Goal: Task Accomplishment & Management: Use online tool/utility

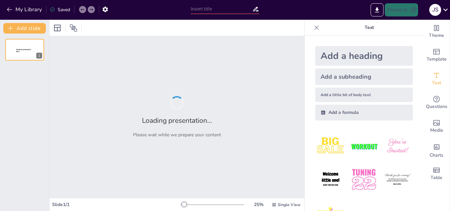
type input "El Fútbol como Hobby: Implicaciones Psicológicas y Sociales"
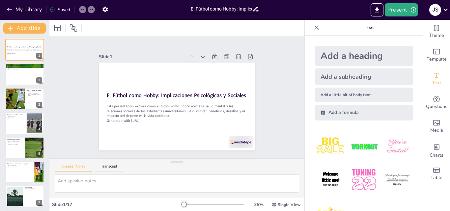
checkbox input "true"
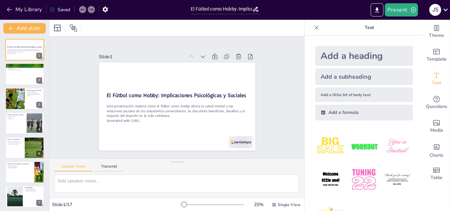
checkbox input "true"
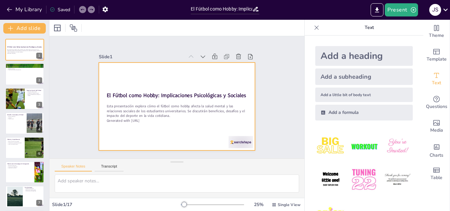
checkbox input "true"
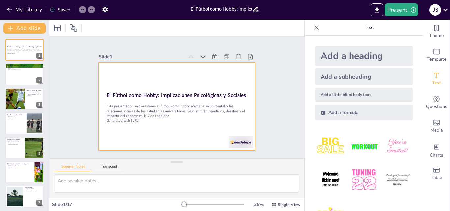
checkbox input "true"
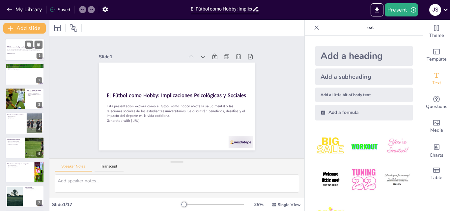
checkbox input "true"
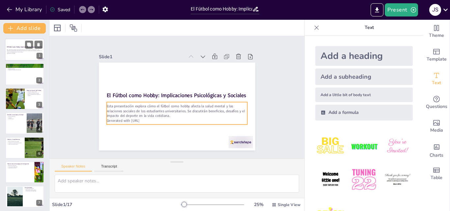
checkbox input "true"
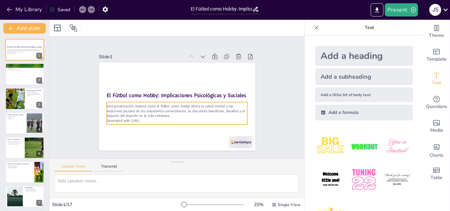
checkbox input "true"
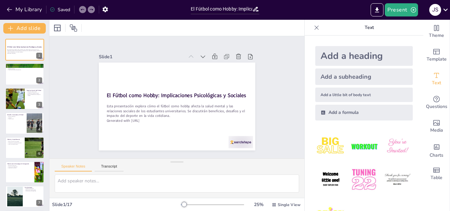
checkbox input "true"
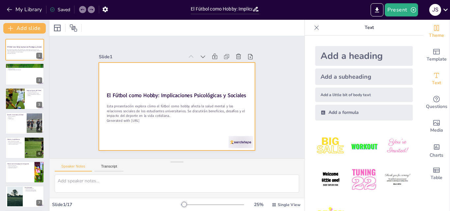
checkbox input "true"
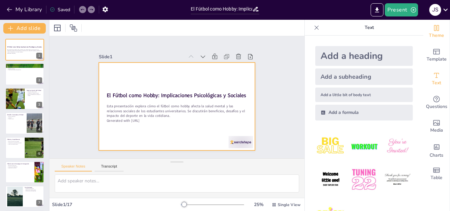
checkbox input "true"
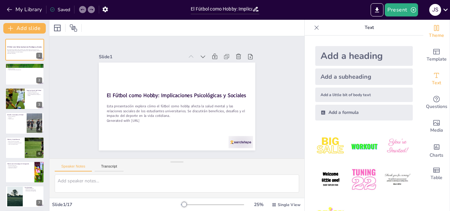
checkbox input "true"
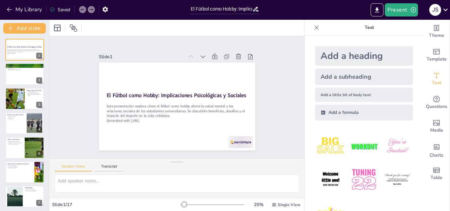
checkbox input "true"
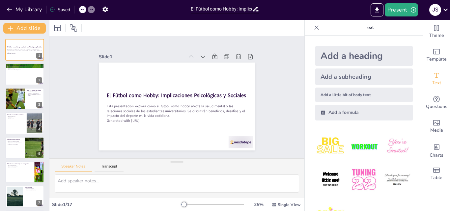
checkbox input "true"
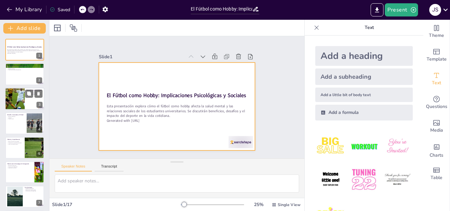
checkbox input "true"
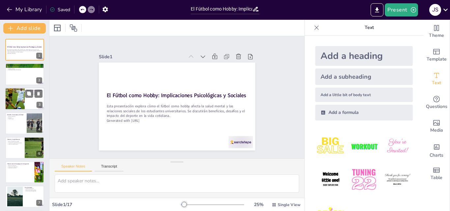
checkbox input "true"
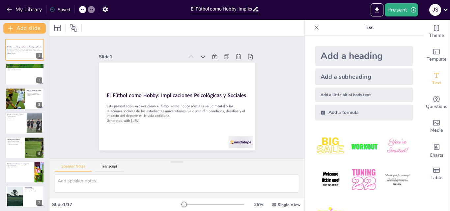
checkbox input "true"
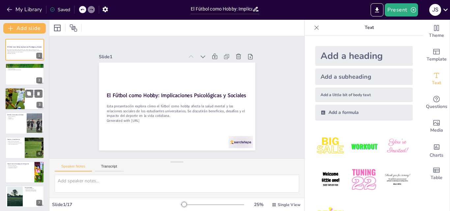
checkbox input "true"
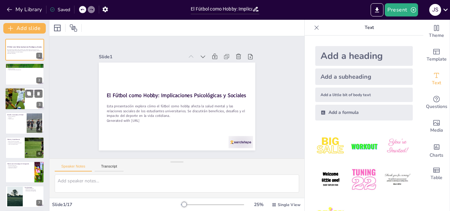
checkbox input "true"
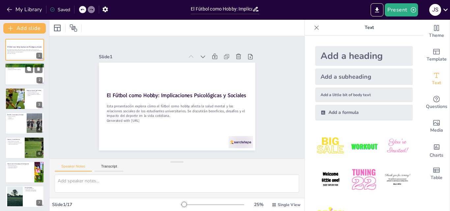
checkbox input "true"
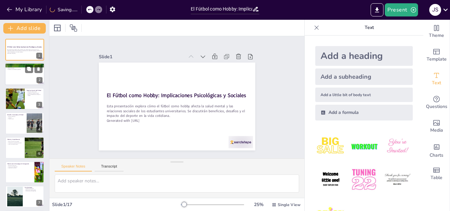
checkbox input "true"
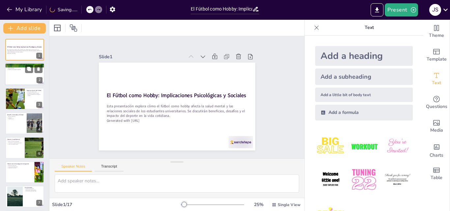
click at [20, 76] on div at bounding box center [25, 74] width 40 height 22
type textarea "La práctica del fútbol no solo mejora la condición física, sino que también tie…"
checkbox input "true"
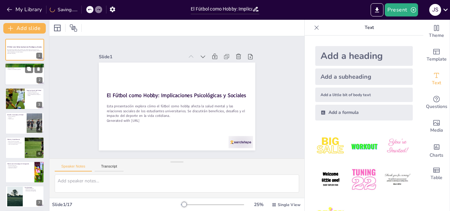
checkbox input "true"
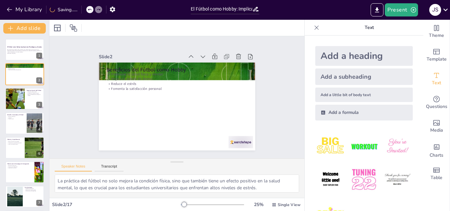
checkbox input "true"
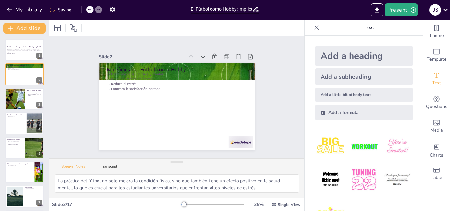
checkbox input "true"
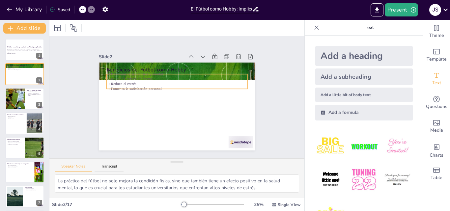
checkbox input "true"
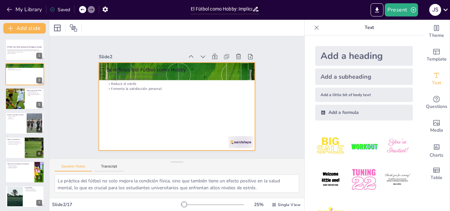
checkbox input "true"
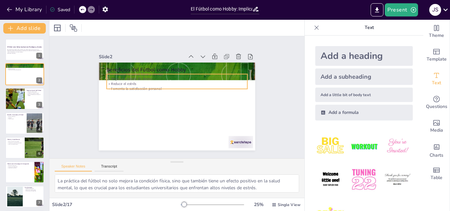
checkbox input "true"
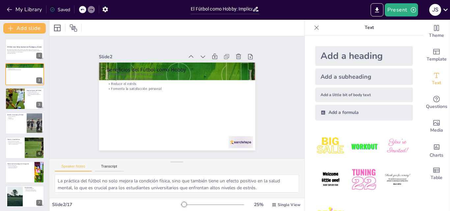
checkbox input "true"
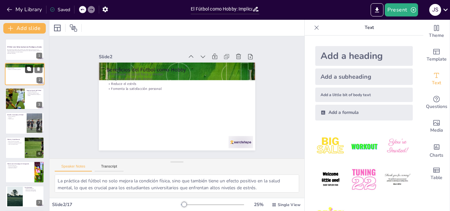
checkbox input "true"
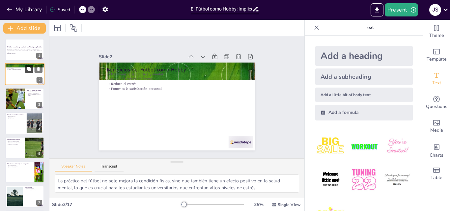
checkbox input "true"
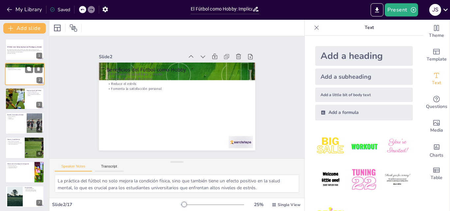
checkbox input "true"
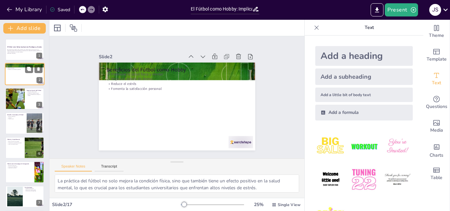
checkbox input "true"
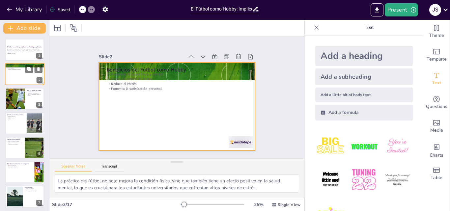
checkbox input "true"
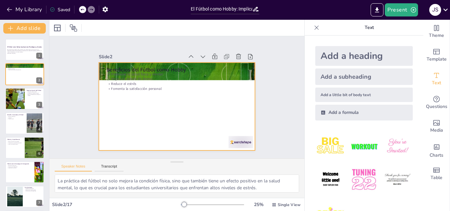
checkbox input "true"
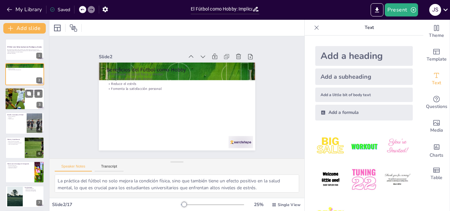
checkbox input "true"
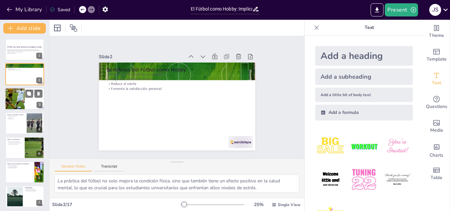
click at [16, 90] on div at bounding box center [15, 99] width 40 height 22
type textarea "A través del fútbol, los estudiantes pueden conocer a otros con intereses simil…"
checkbox input "true"
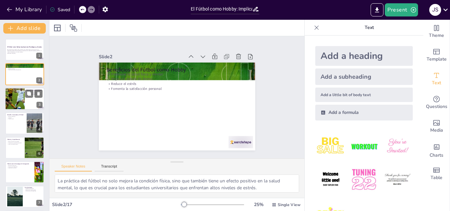
checkbox input "true"
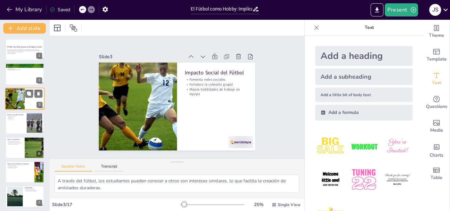
checkbox input "true"
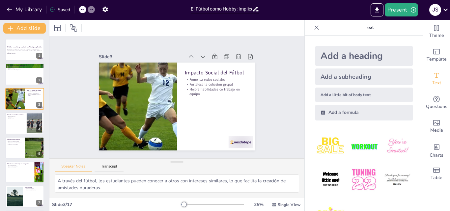
checkbox input "true"
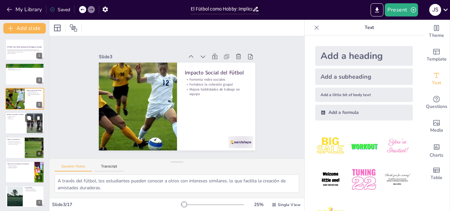
checkbox input "true"
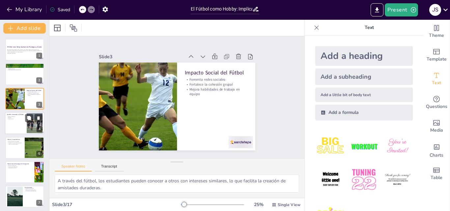
checkbox input "true"
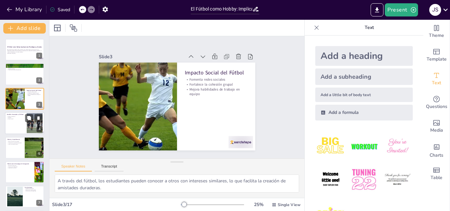
checkbox input "true"
click at [13, 122] on div at bounding box center [25, 123] width 40 height 22
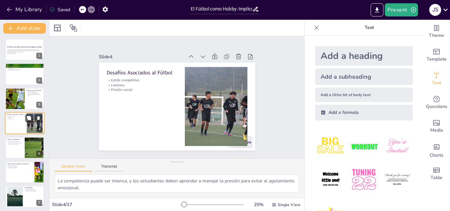
scroll to position [1, 0]
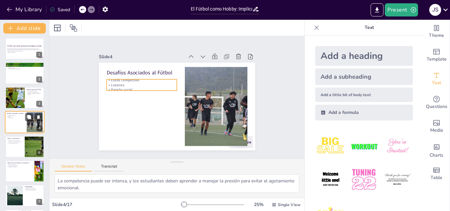
click at [17, 117] on p "Lesiones" at bounding box center [16, 116] width 18 height 1
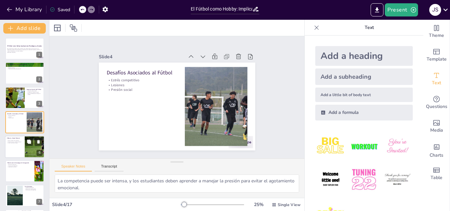
click at [17, 137] on div "Fútbol y Salud Mental" at bounding box center [15, 138] width 16 height 3
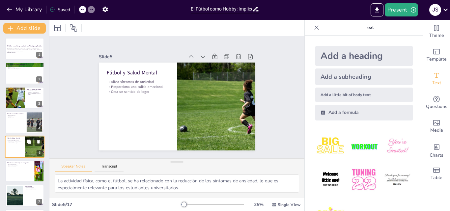
scroll to position [25, 0]
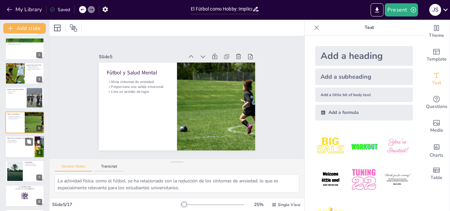
click at [19, 154] on div at bounding box center [25, 147] width 40 height 22
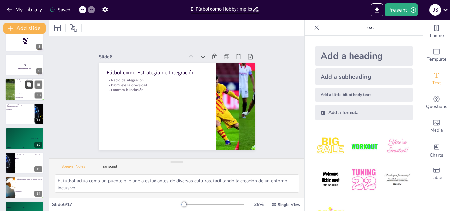
scroll to position [148, 0]
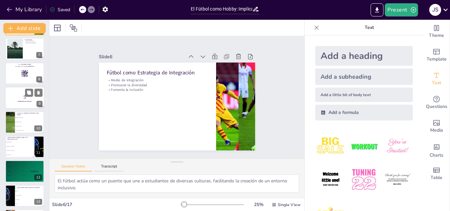
click at [22, 98] on p "5" at bounding box center [25, 97] width 36 height 7
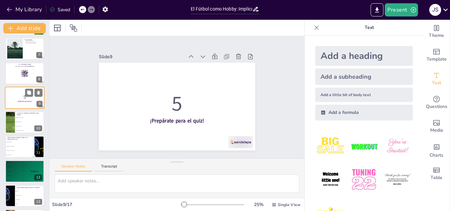
scroll to position [123, 0]
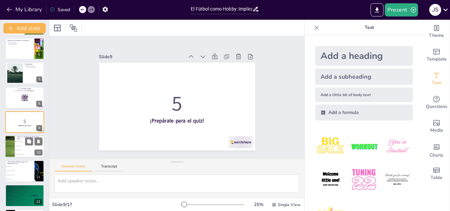
click at [22, 149] on li "[MEDICAL_DATA]" at bounding box center [30, 151] width 30 height 4
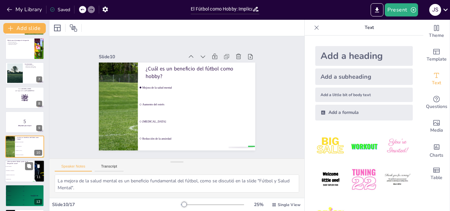
scroll to position [148, 0]
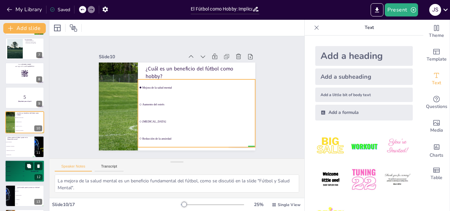
click at [28, 147] on li "Fomentando la competencia" at bounding box center [19, 146] width 29 height 4
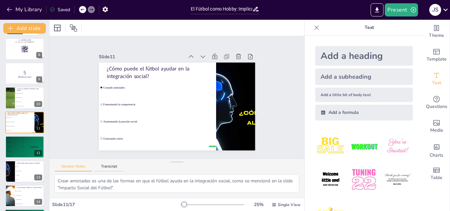
scroll to position [247, 0]
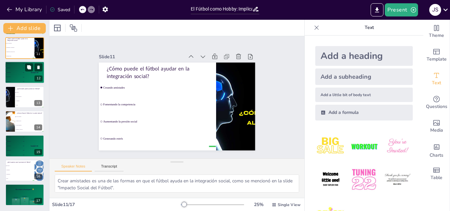
click at [10, 74] on div "🥉 Participant 3 300" at bounding box center [15, 72] width 20 height 4
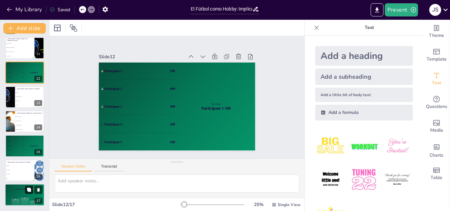
click at [25, 191] on button at bounding box center [29, 190] width 8 height 8
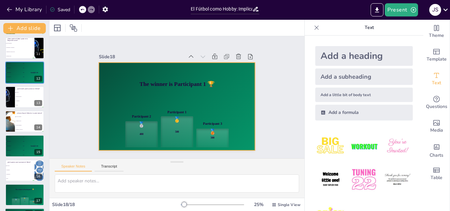
scroll to position [271, 0]
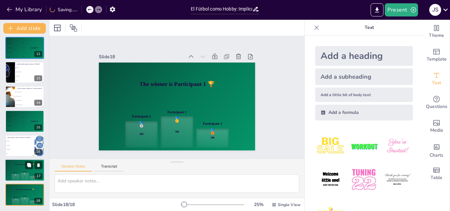
click at [11, 167] on div "The winner is Participant 1 🏆" at bounding box center [25, 164] width 40 height 11
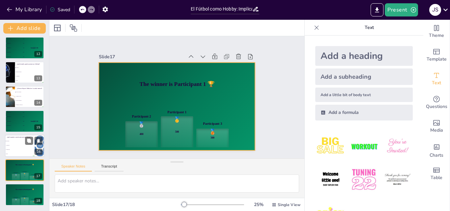
click at [11, 147] on li "Aislamiento" at bounding box center [20, 145] width 30 height 4
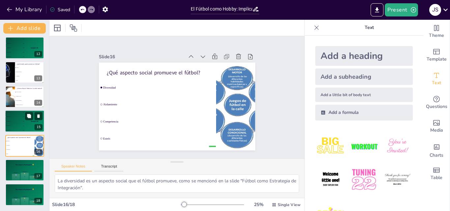
click at [21, 120] on div "🥉 Participant 3 300" at bounding box center [15, 121] width 20 height 4
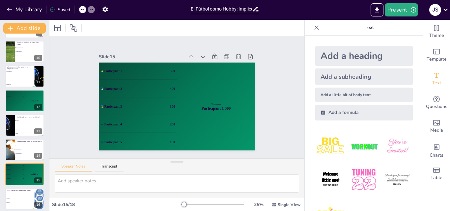
scroll to position [0, 0]
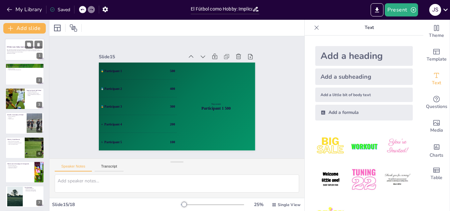
click at [14, 50] on p "Esta presentación explora cómo el fútbol como hobby afecta la salud mental y la…" at bounding box center [25, 51] width 36 height 4
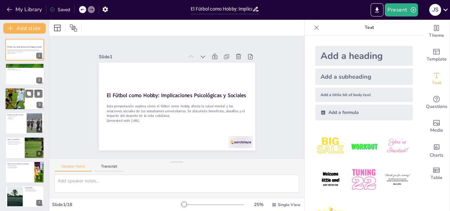
click at [16, 96] on div at bounding box center [15, 99] width 40 height 22
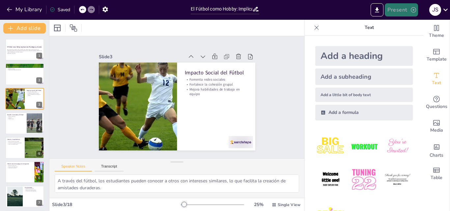
click at [391, 7] on button "Present" at bounding box center [401, 9] width 33 height 13
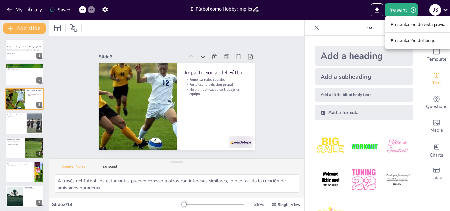
click at [405, 26] on font "Presentación de vista previa" at bounding box center [418, 24] width 55 height 5
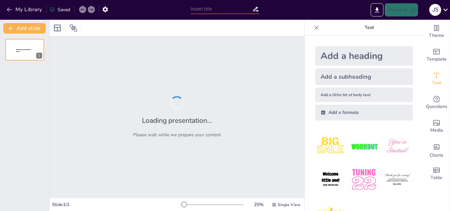
type input "El Fútbol como Hobby: Implicaciones Psicológicas y Sociales"
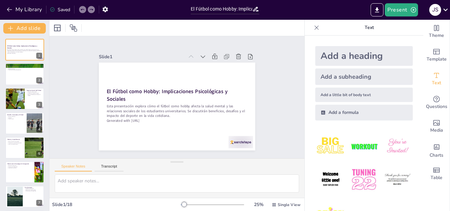
checkbox input "true"
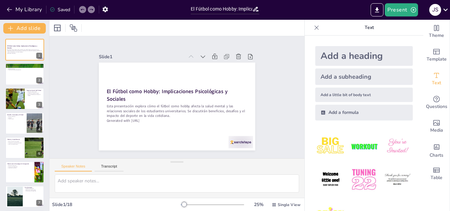
checkbox input "true"
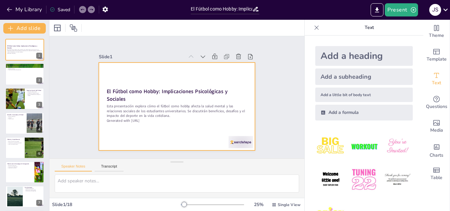
checkbox input "true"
